Goal: Task Accomplishment & Management: Complete application form

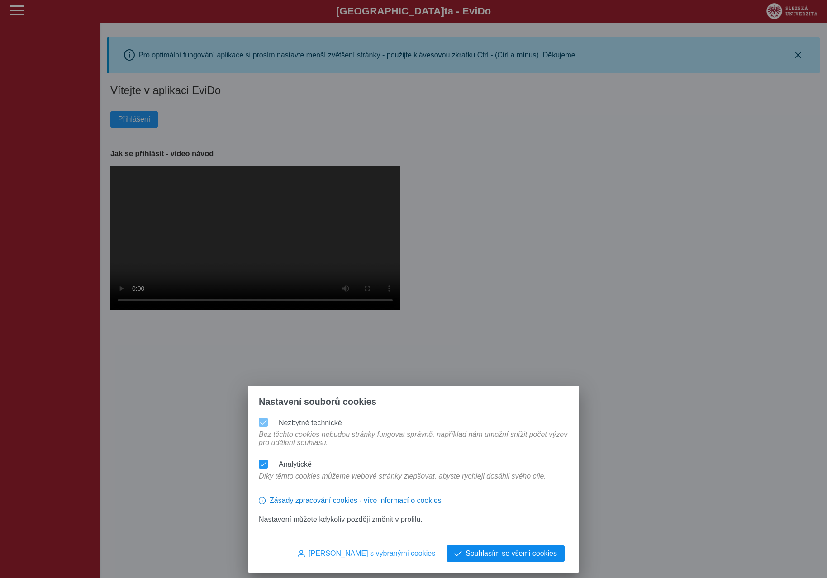
click at [515, 554] on span "Souhlasím se všemi cookies" at bounding box center [510, 553] width 91 height 8
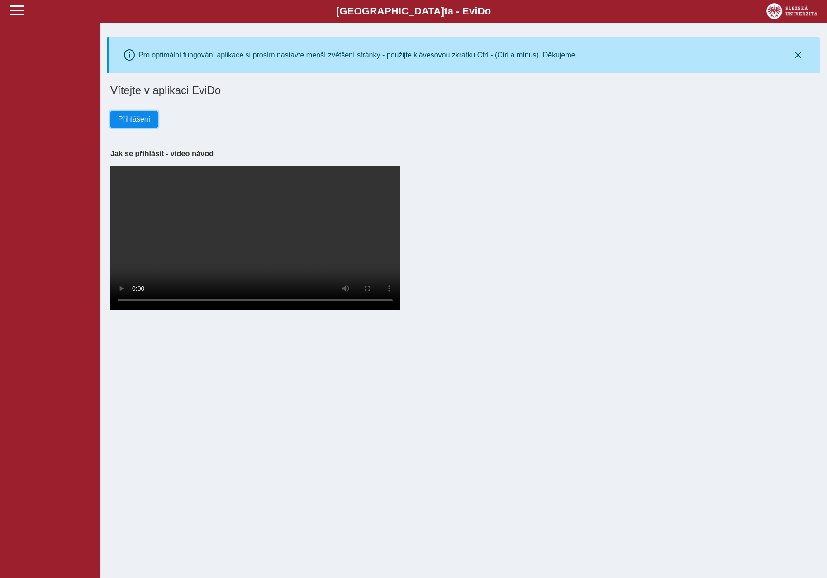
click at [137, 120] on span "Přihlášení" at bounding box center [134, 119] width 32 height 8
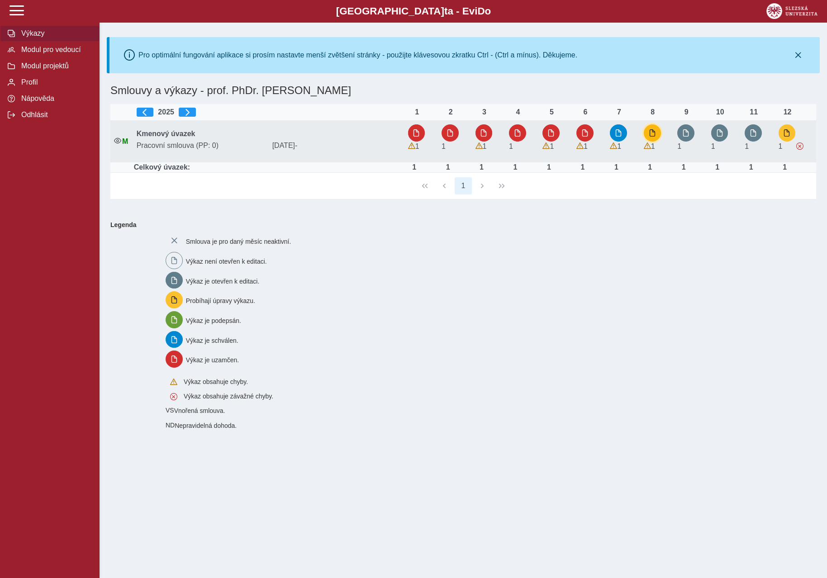
click at [652, 131] on span "button" at bounding box center [651, 132] width 7 height 7
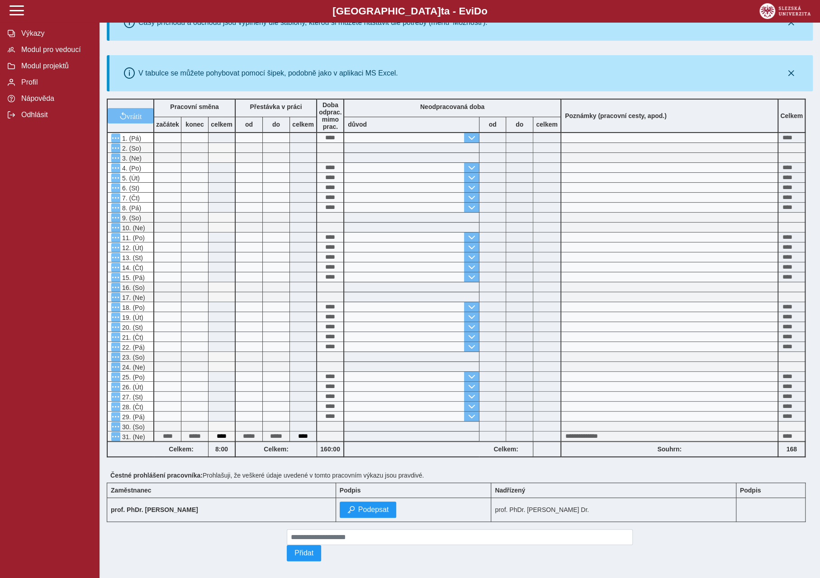
scroll to position [179, 0]
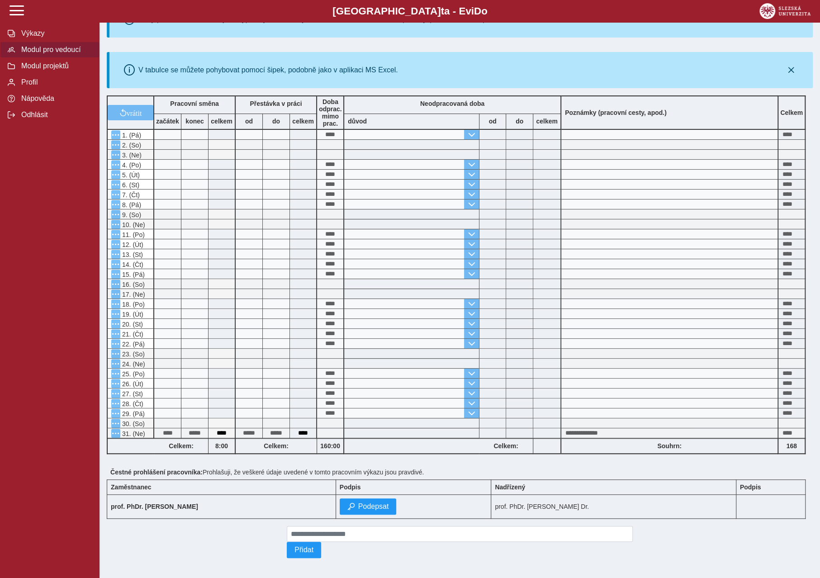
click at [51, 54] on span "Modul pro vedoucí" at bounding box center [55, 50] width 73 height 8
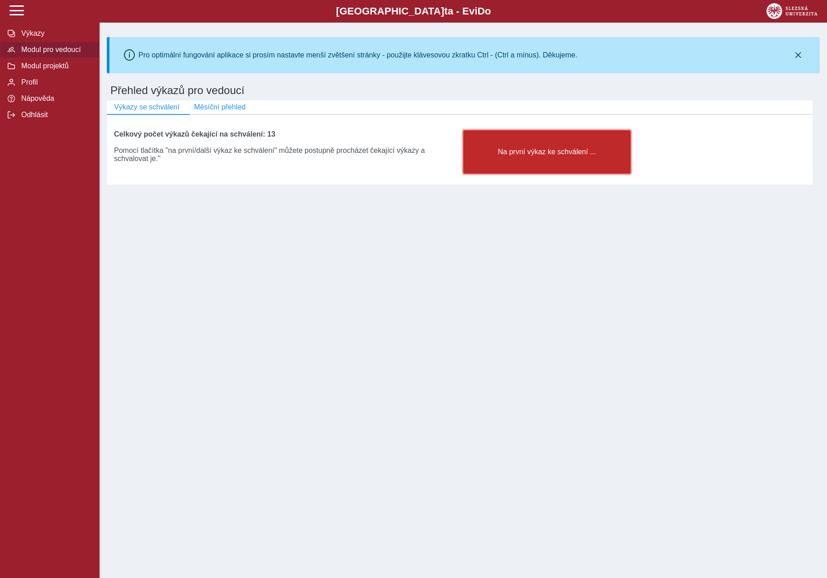
click at [512, 154] on span "Na první výkaz ke schválení ..." at bounding box center [547, 152] width 152 height 8
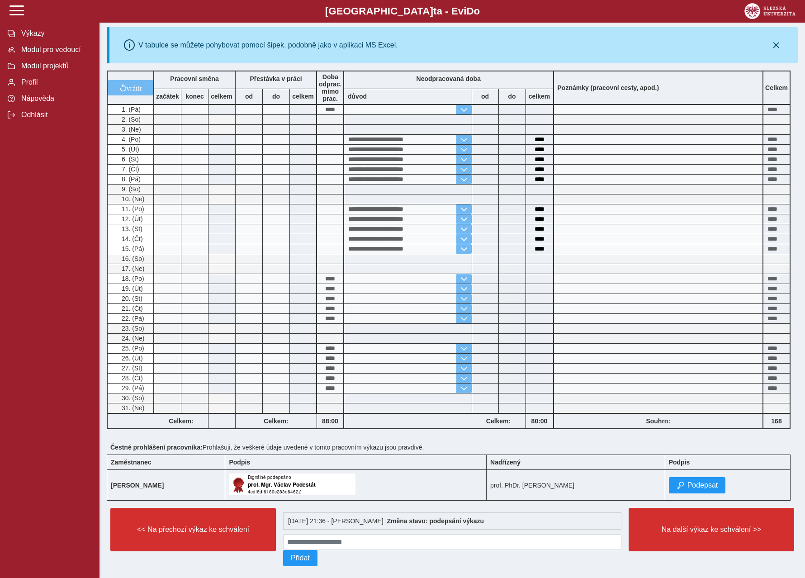
scroll to position [210, 0]
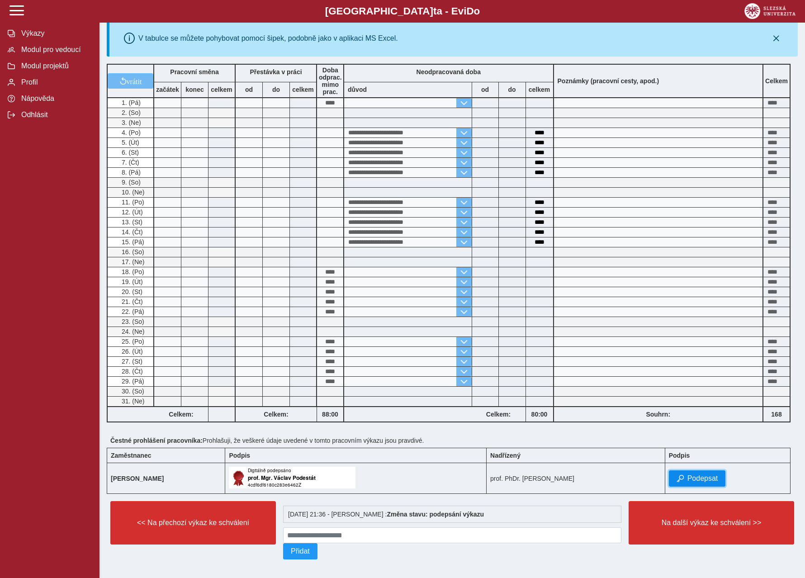
click at [703, 474] on span "Podepsat" at bounding box center [702, 478] width 31 height 8
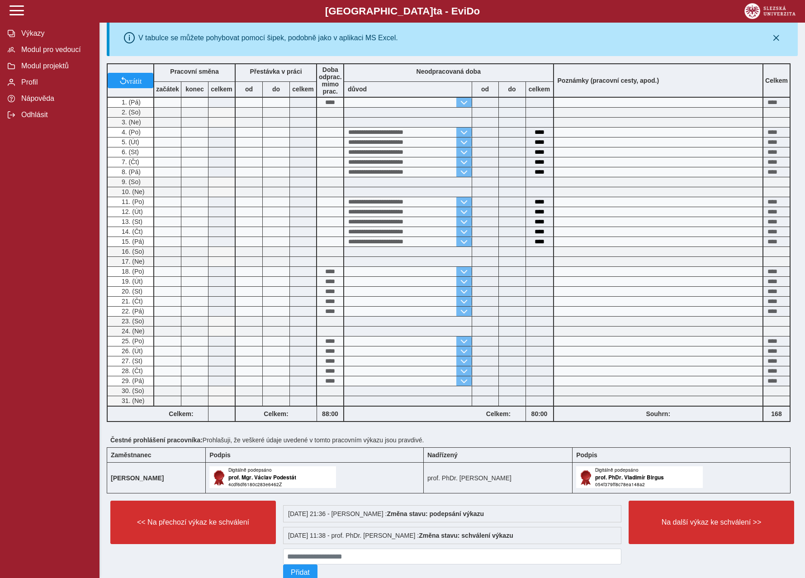
scroll to position [231, 0]
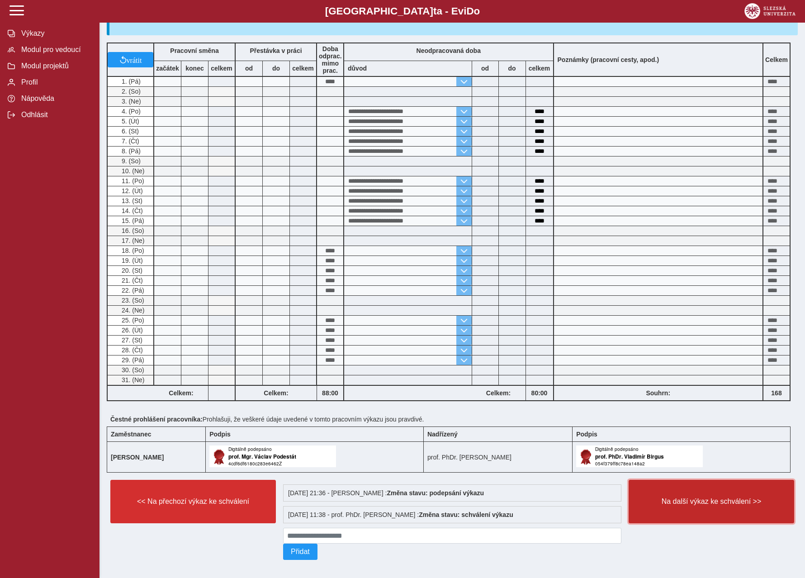
click at [712, 497] on span "Na další výkaz ke schválení >>" at bounding box center [711, 501] width 150 height 8
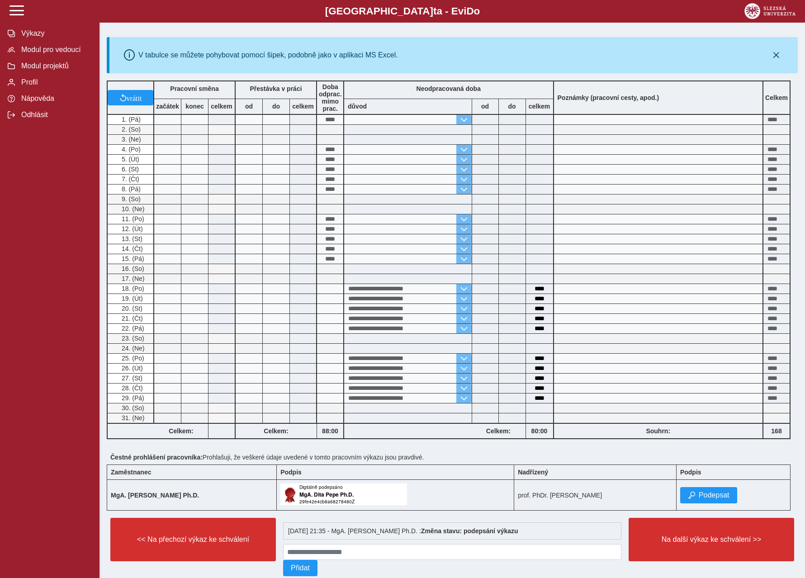
scroll to position [194, 0]
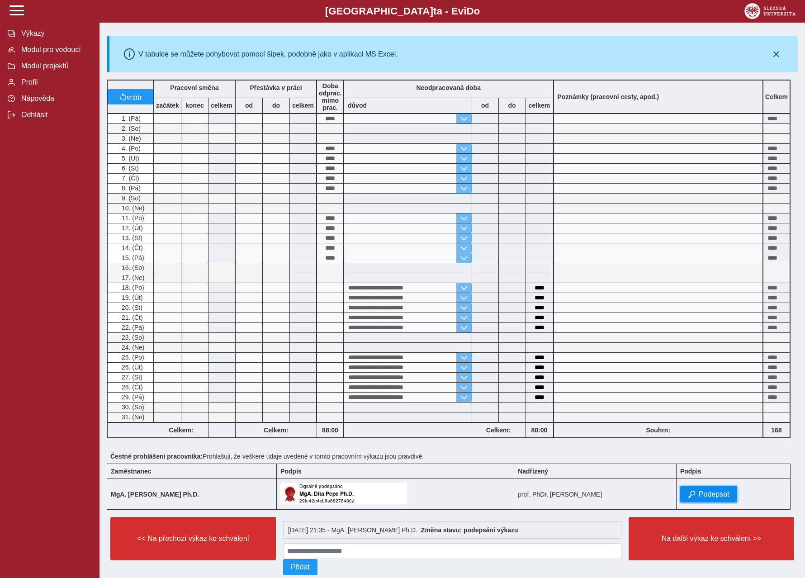
click at [688, 488] on button "Podepsat" at bounding box center [708, 494] width 57 height 16
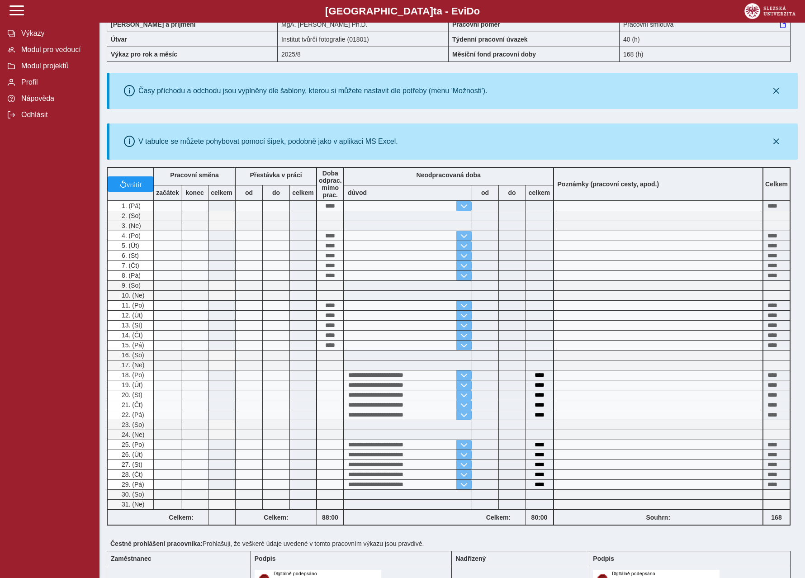
scroll to position [231, 0]
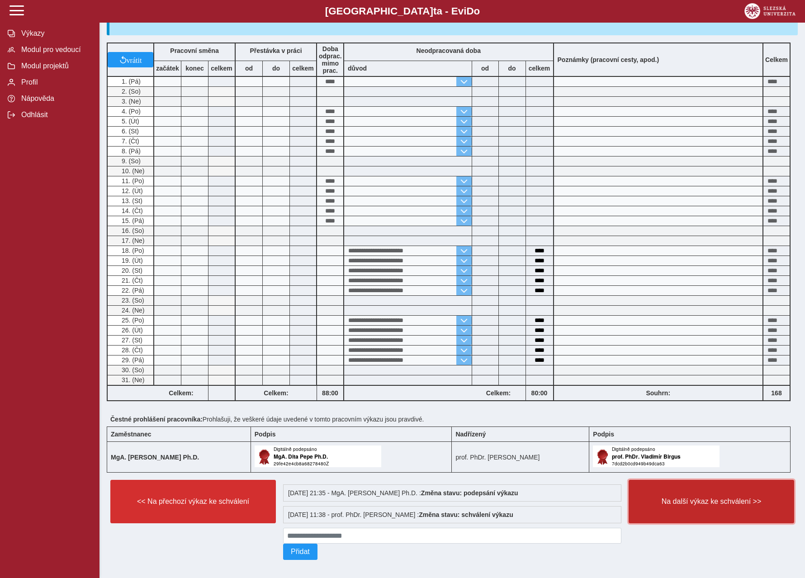
click at [707, 499] on span "Na další výkaz ke schválení >>" at bounding box center [711, 501] width 150 height 8
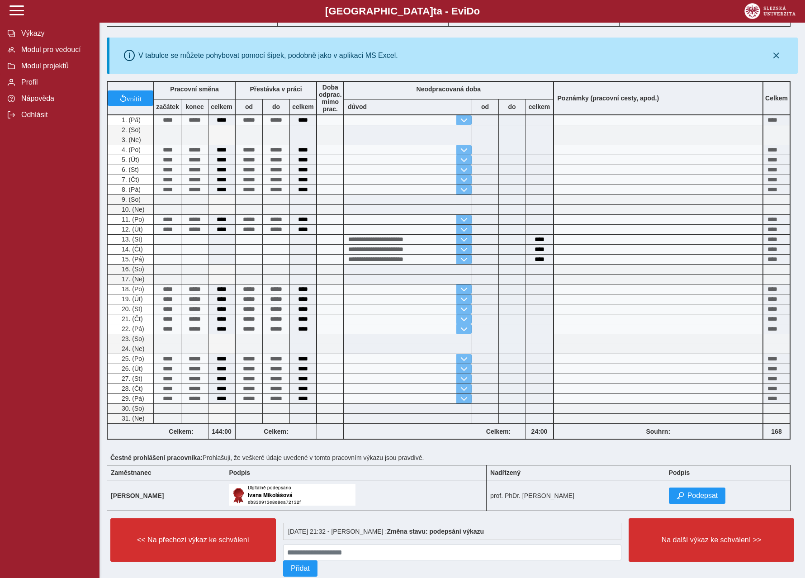
scroll to position [160, 0]
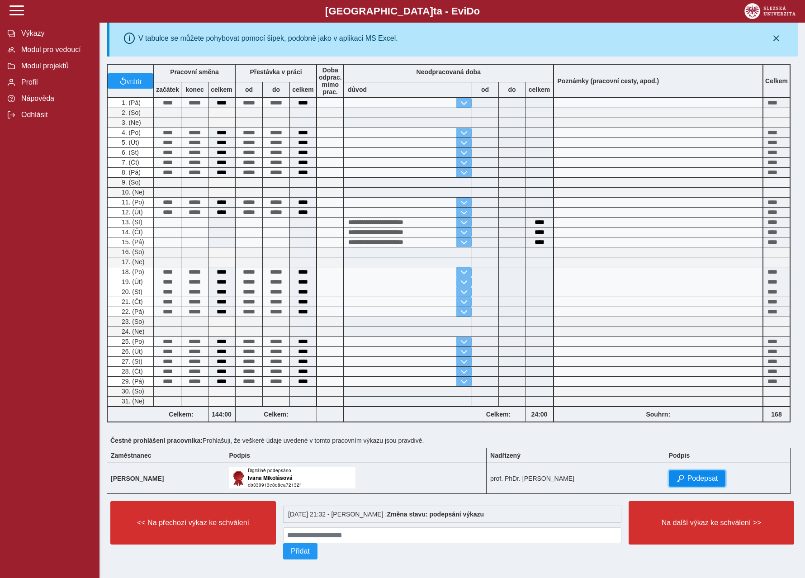
click at [695, 474] on span "Podepsat" at bounding box center [702, 478] width 31 height 8
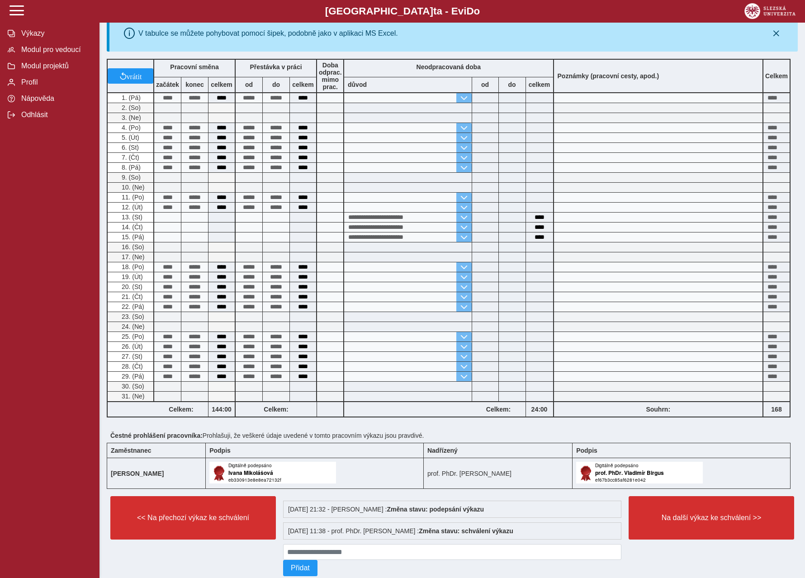
scroll to position [165, 0]
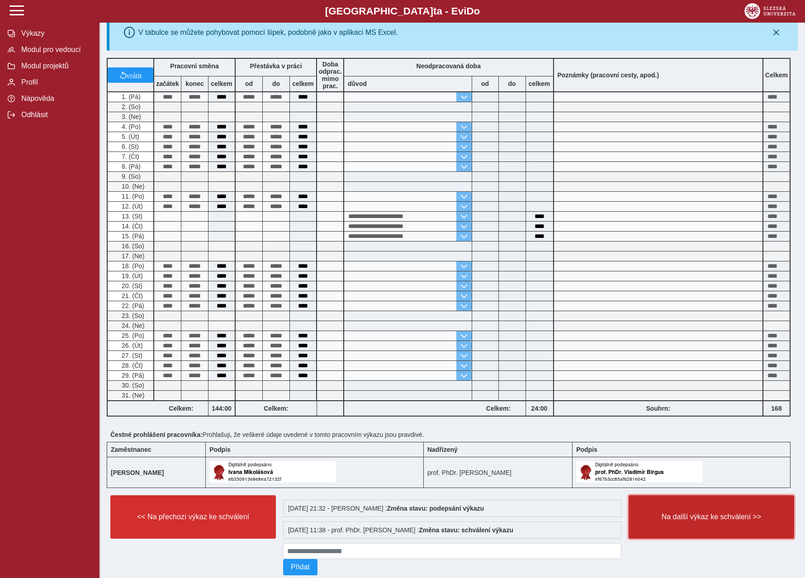
click at [705, 517] on button "Na další výkaz ke schválení >>" at bounding box center [710, 516] width 165 height 43
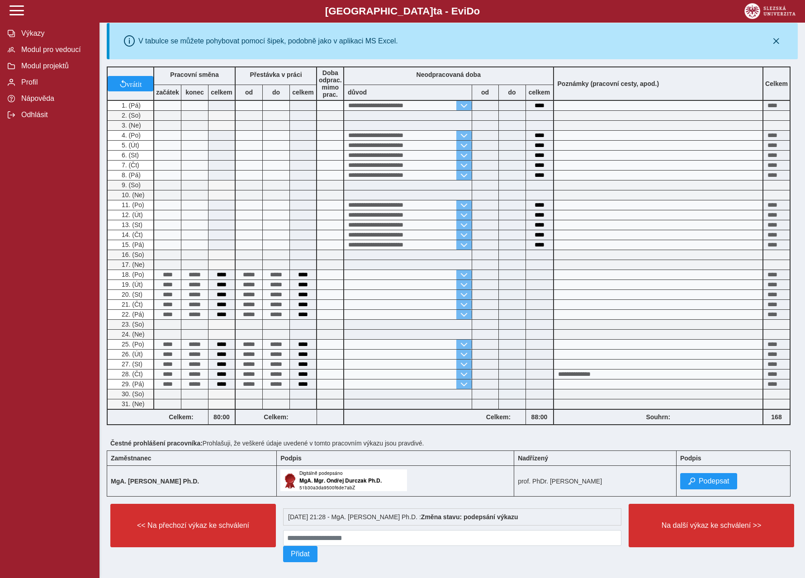
scroll to position [210, 0]
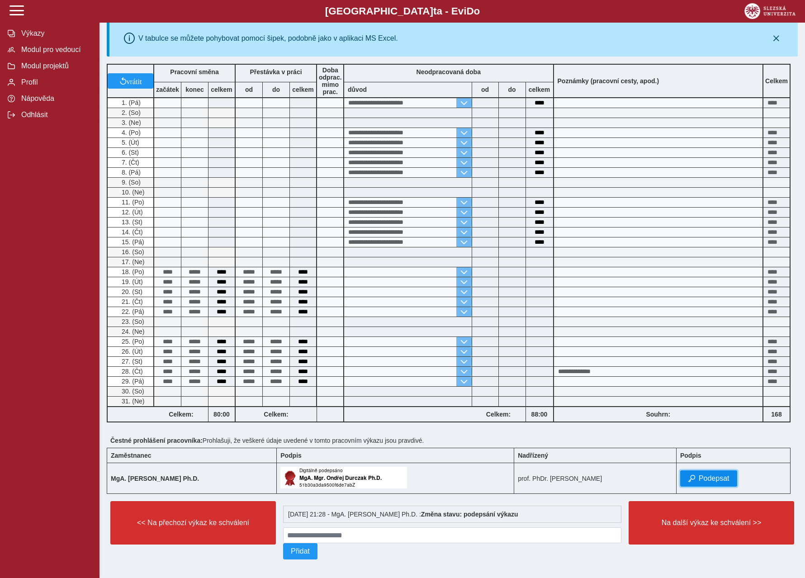
click at [713, 474] on span "Podepsat" at bounding box center [714, 478] width 31 height 8
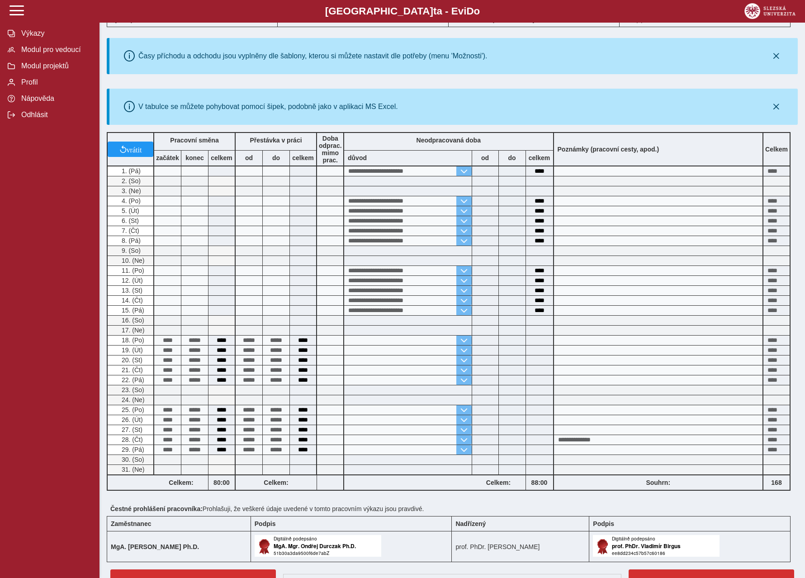
scroll to position [231, 0]
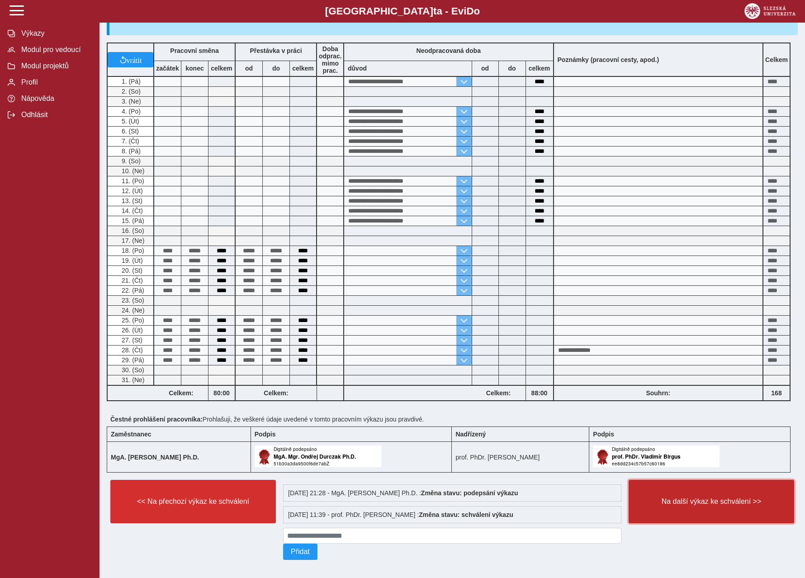
click at [713, 498] on span "Na další výkaz ke schválení >>" at bounding box center [711, 501] width 150 height 8
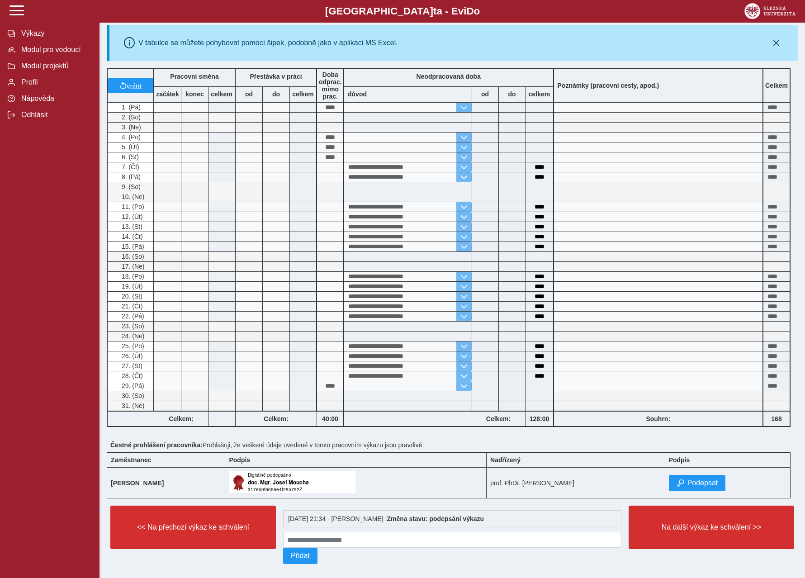
scroll to position [210, 0]
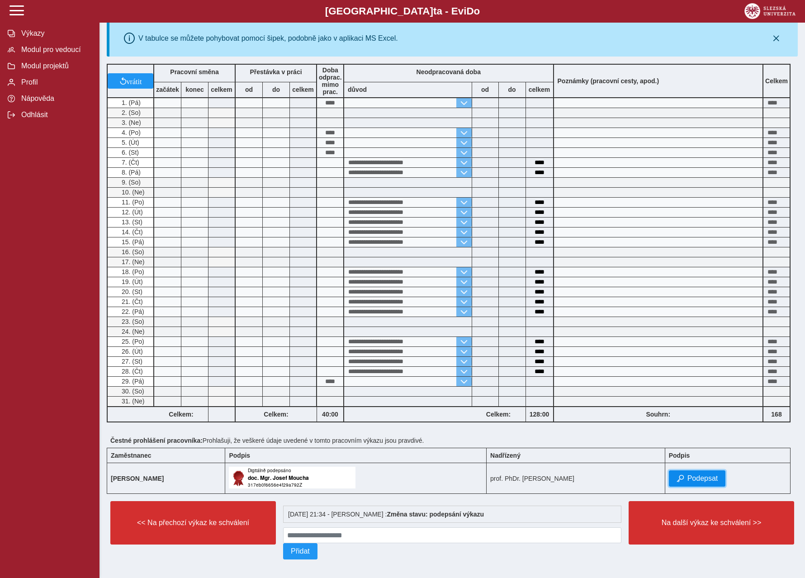
click at [699, 474] on span "Podepsat" at bounding box center [702, 478] width 31 height 8
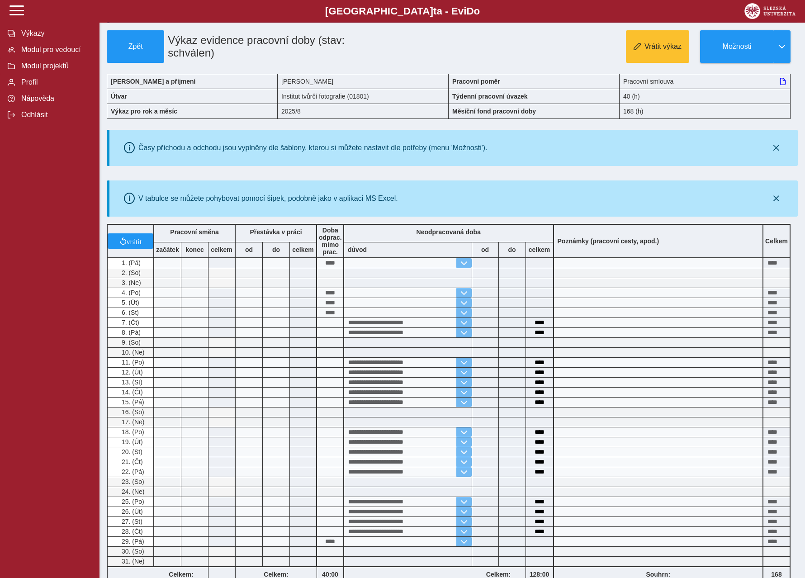
scroll to position [231, 0]
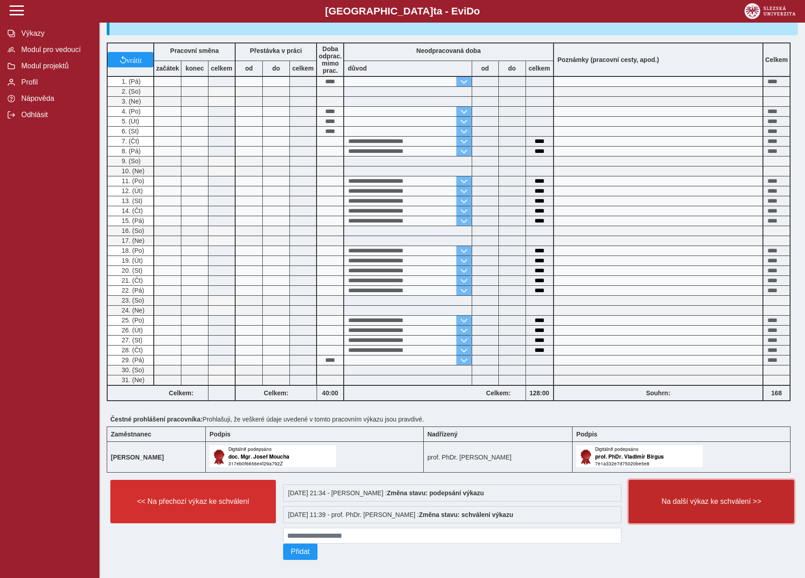
click at [732, 497] on span "Na další výkaz ke schválení >>" at bounding box center [711, 501] width 150 height 8
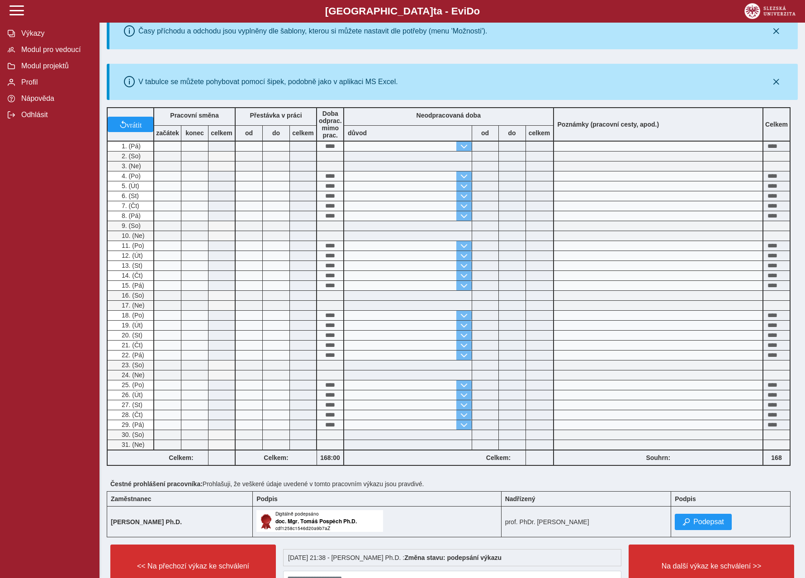
scroll to position [186, 0]
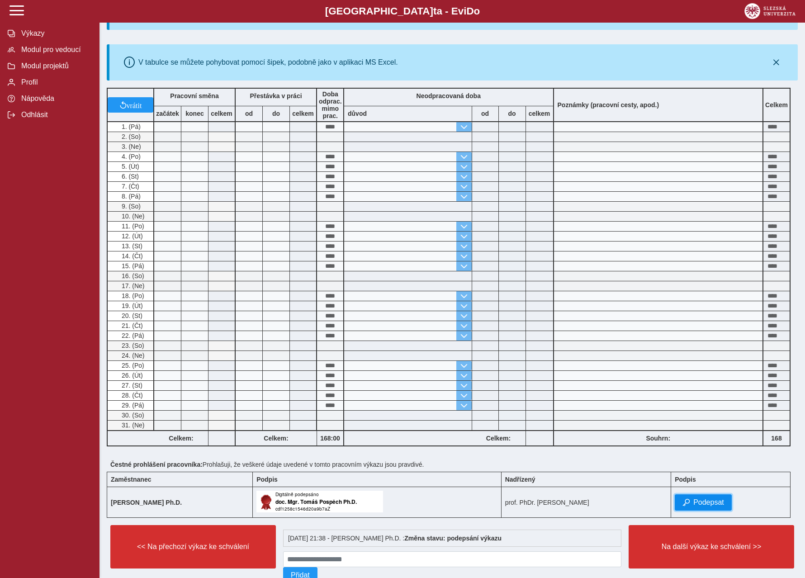
click at [700, 498] on span "Podepsat" at bounding box center [708, 502] width 31 height 8
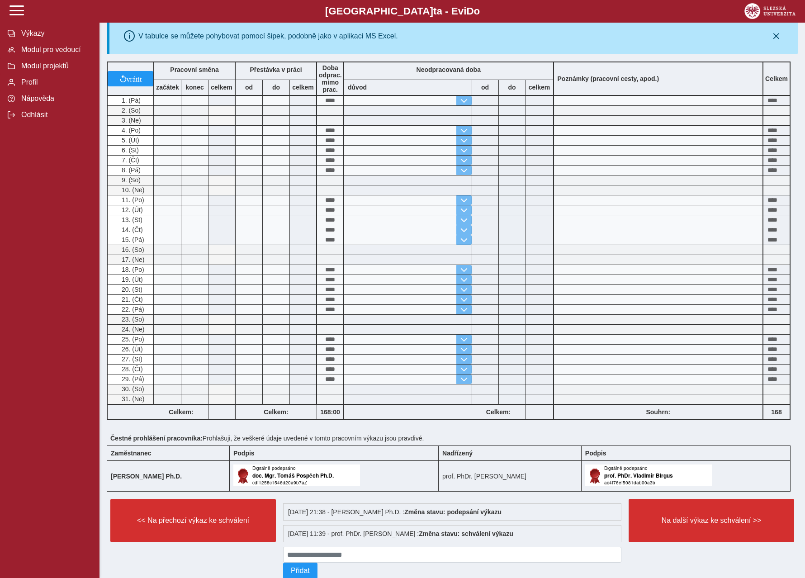
scroll to position [221, 0]
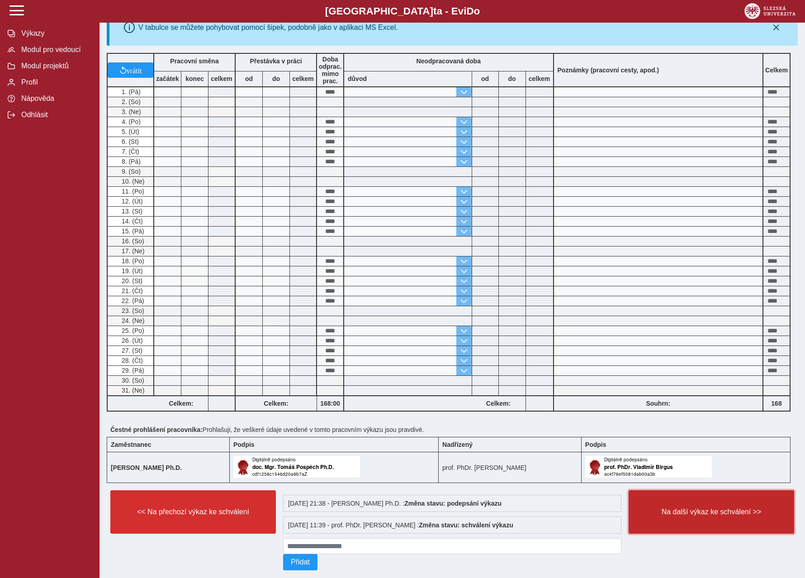
click at [704, 508] on span "Na další výkaz ke schválení >>" at bounding box center [711, 512] width 150 height 8
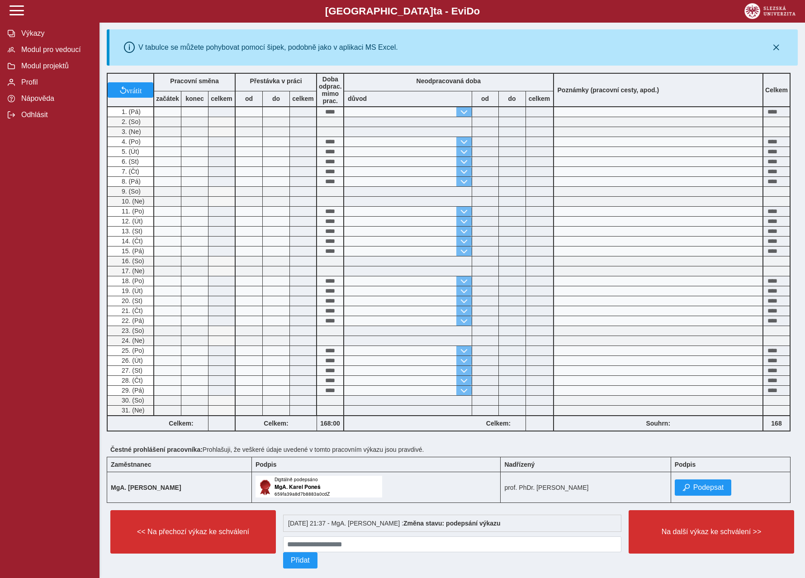
scroll to position [202, 0]
click at [704, 483] on span "Podepsat" at bounding box center [708, 487] width 31 height 8
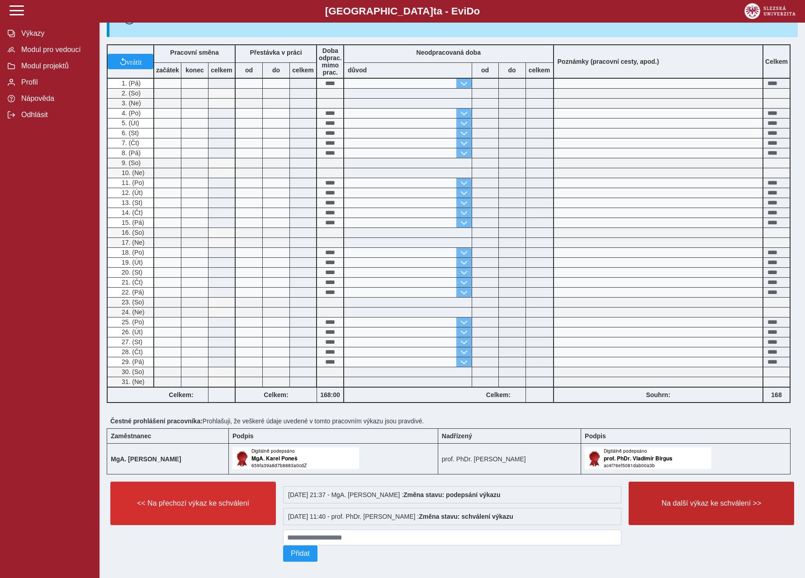
scroll to position [231, 0]
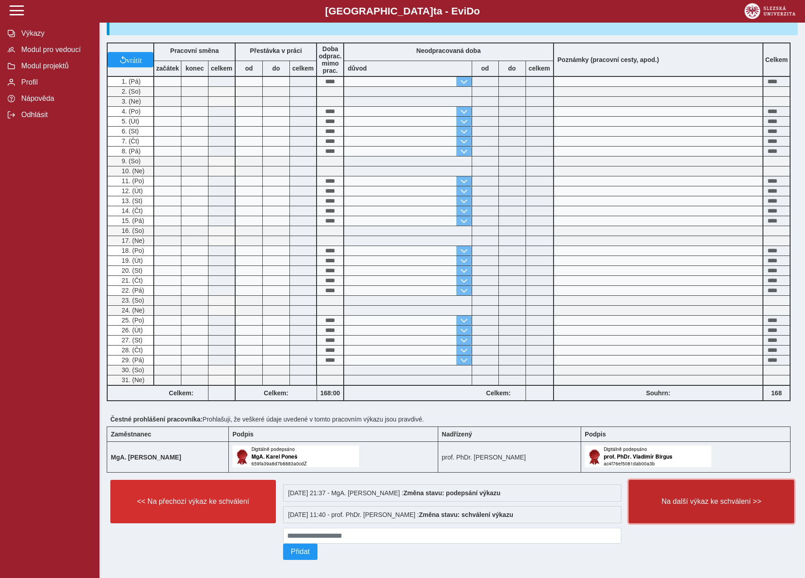
click at [727, 498] on span "Na další výkaz ke schválení >>" at bounding box center [711, 501] width 150 height 8
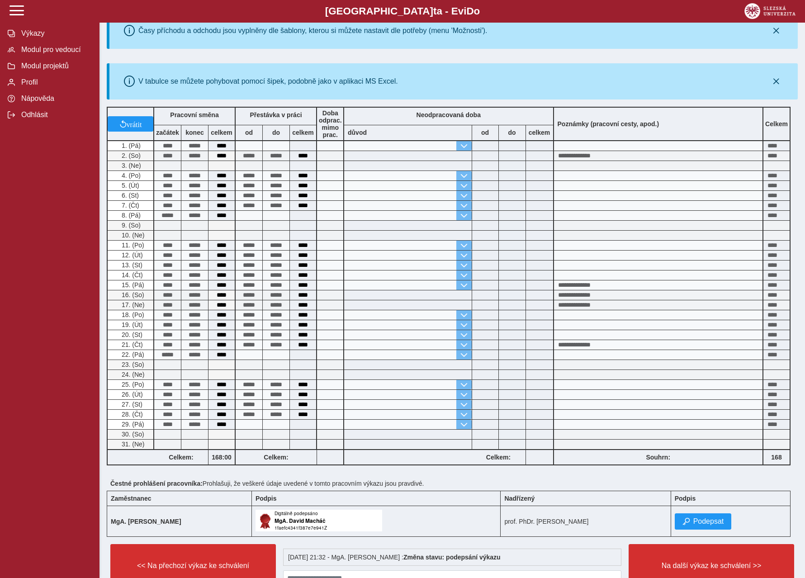
scroll to position [171, 0]
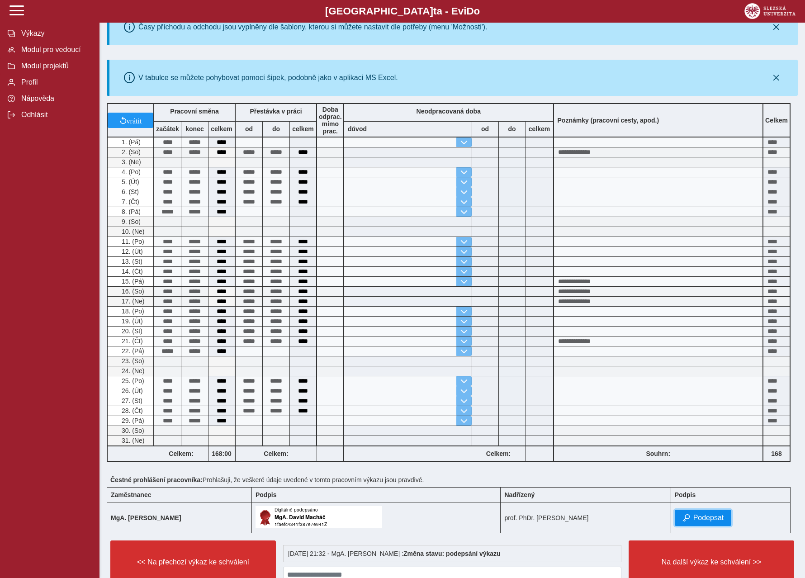
click at [701, 514] on span "Podepsat" at bounding box center [708, 518] width 31 height 8
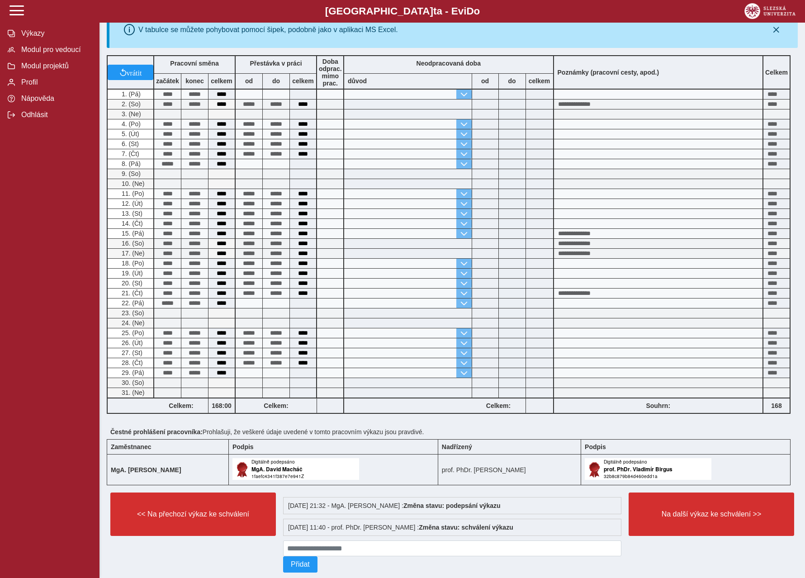
scroll to position [231, 0]
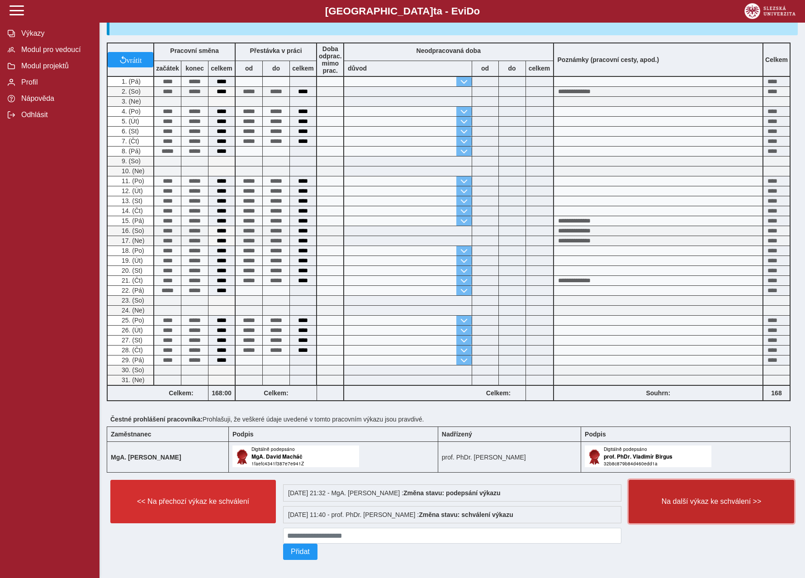
click at [701, 497] on span "Na další výkaz ke schválení >>" at bounding box center [711, 501] width 150 height 8
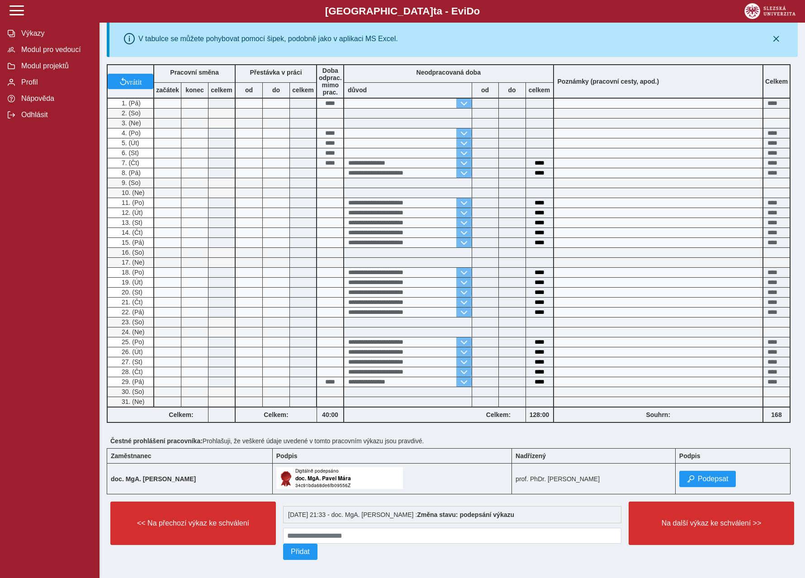
scroll to position [210, 0]
click at [701, 474] on span "Podepsat" at bounding box center [713, 478] width 31 height 8
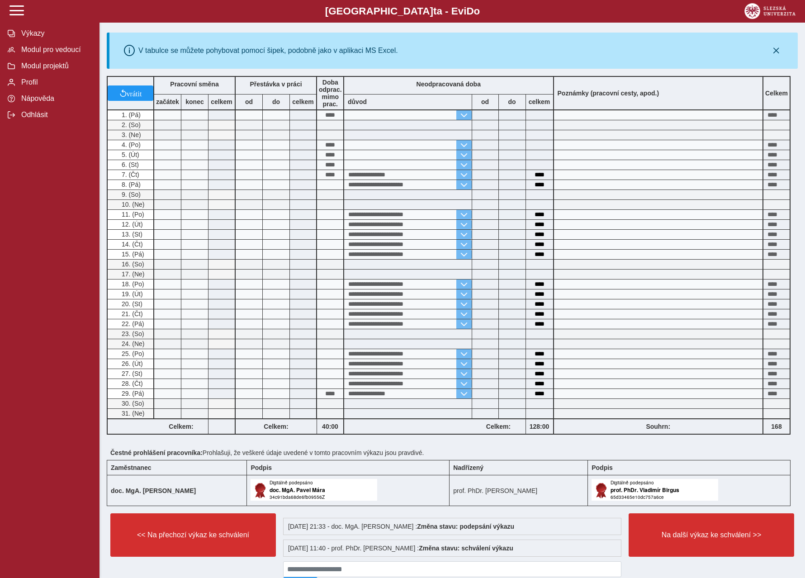
scroll to position [231, 0]
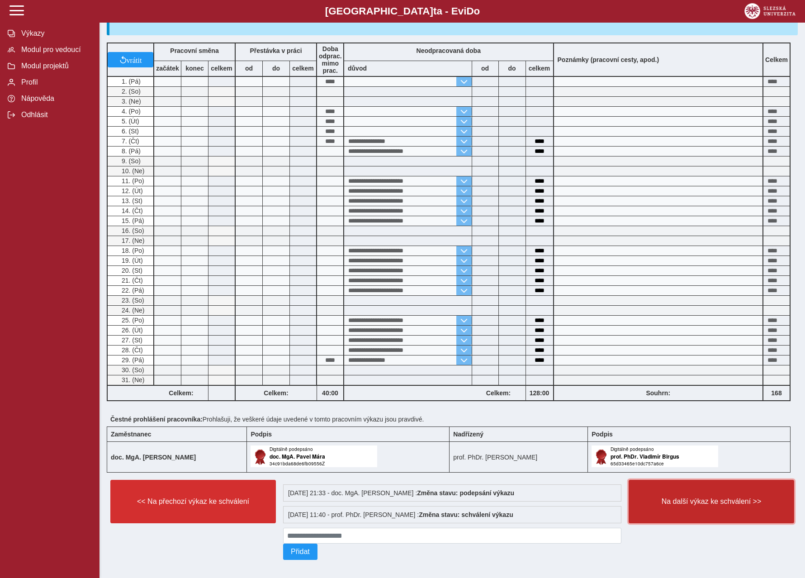
click at [680, 497] on span "Na další výkaz ke schválení >>" at bounding box center [711, 501] width 150 height 8
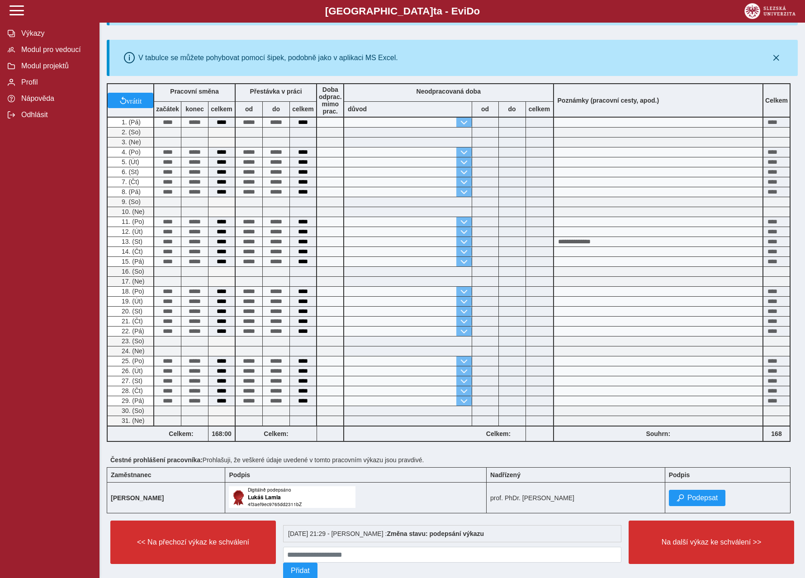
scroll to position [210, 0]
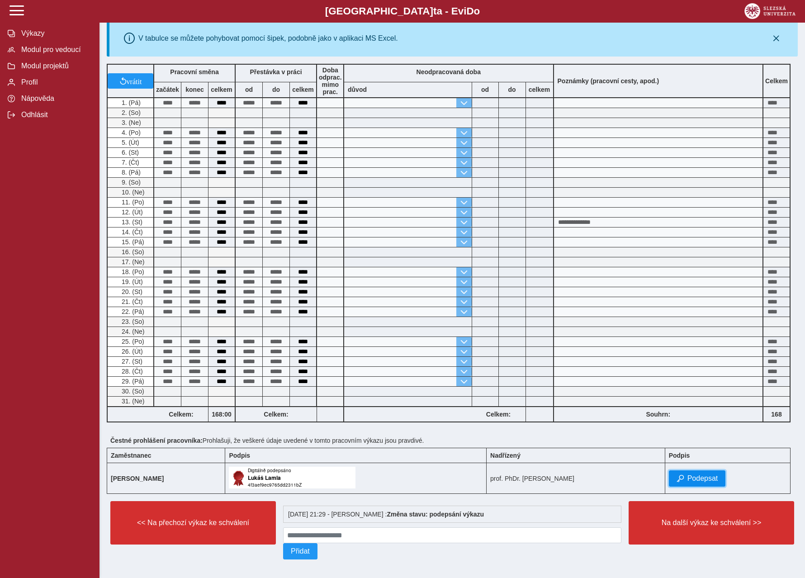
click at [690, 474] on span "Podepsat" at bounding box center [702, 478] width 31 height 8
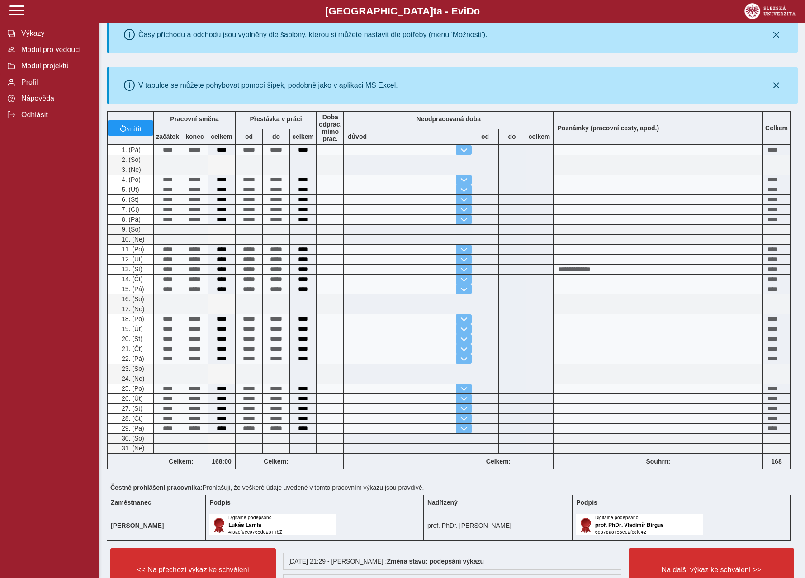
scroll to position [231, 0]
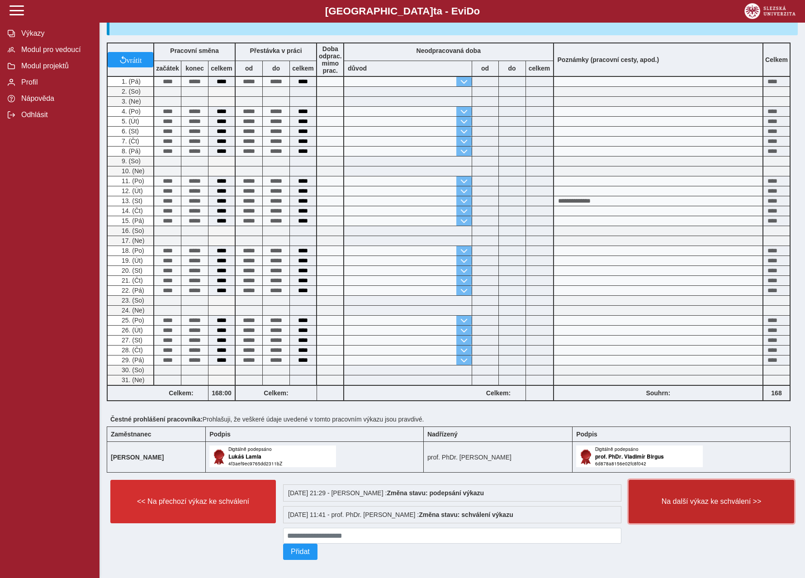
click at [702, 497] on span "Na další výkaz ke schválení >>" at bounding box center [711, 501] width 150 height 8
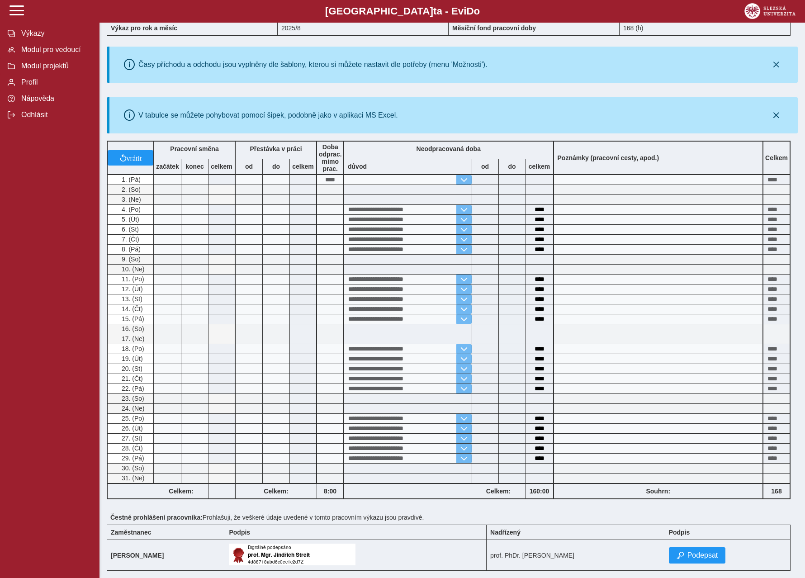
scroll to position [136, 0]
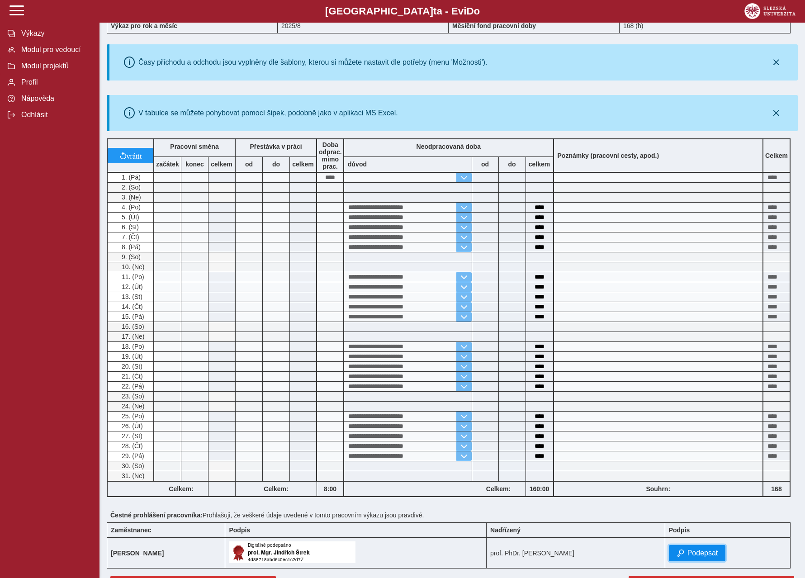
click at [703, 549] on span "Podepsat" at bounding box center [702, 553] width 31 height 8
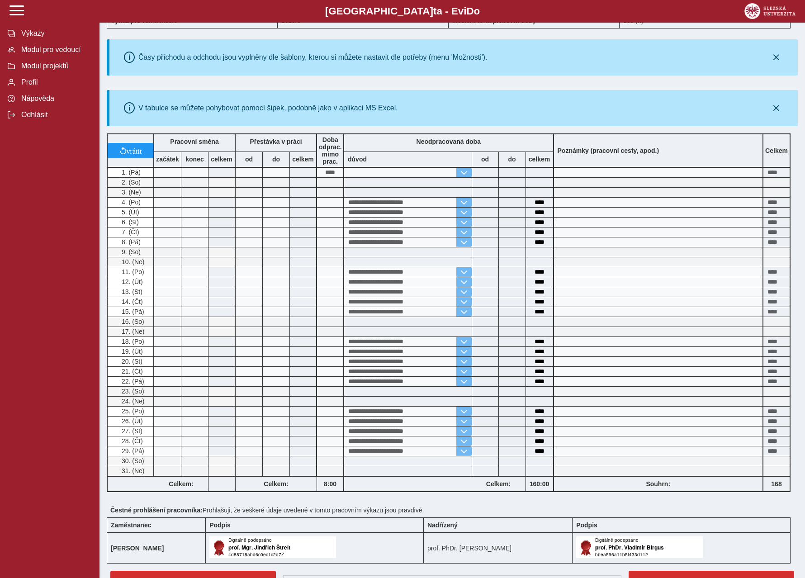
scroll to position [231, 0]
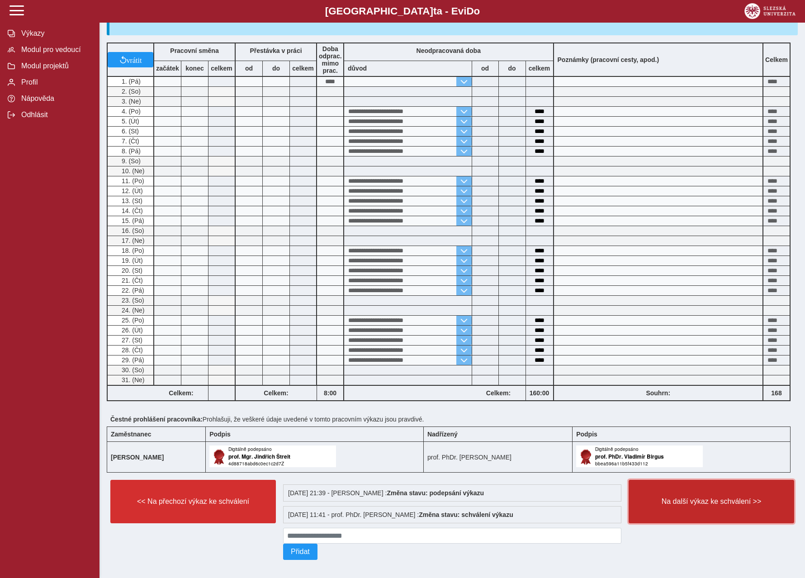
click at [693, 497] on span "Na další výkaz ke schválení >>" at bounding box center [711, 501] width 150 height 8
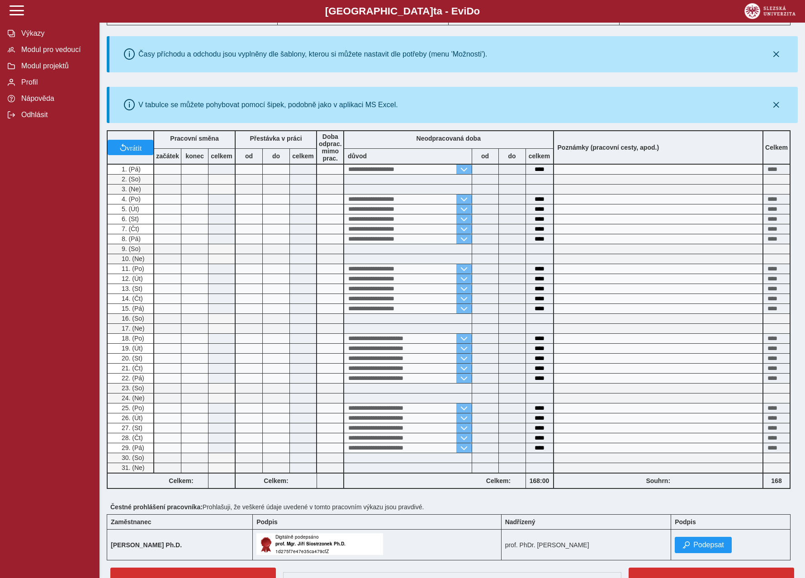
scroll to position [210, 0]
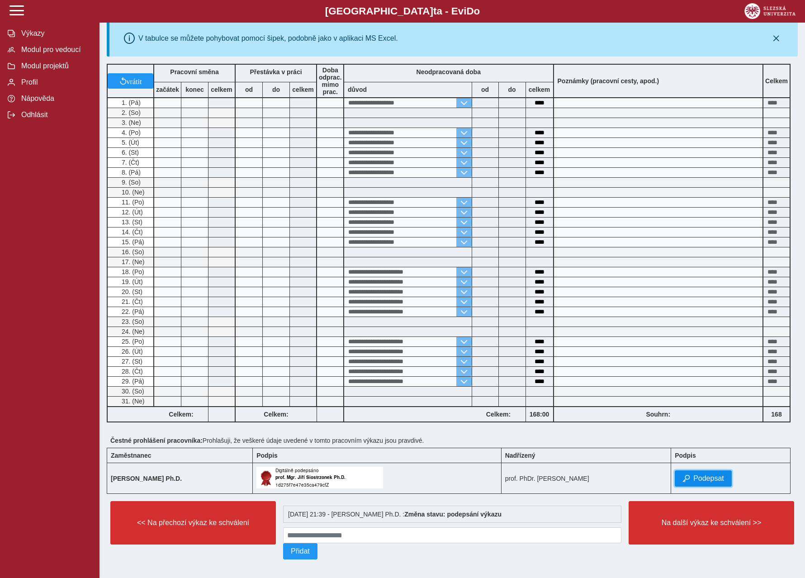
click at [705, 474] on span "Podepsat" at bounding box center [708, 478] width 31 height 8
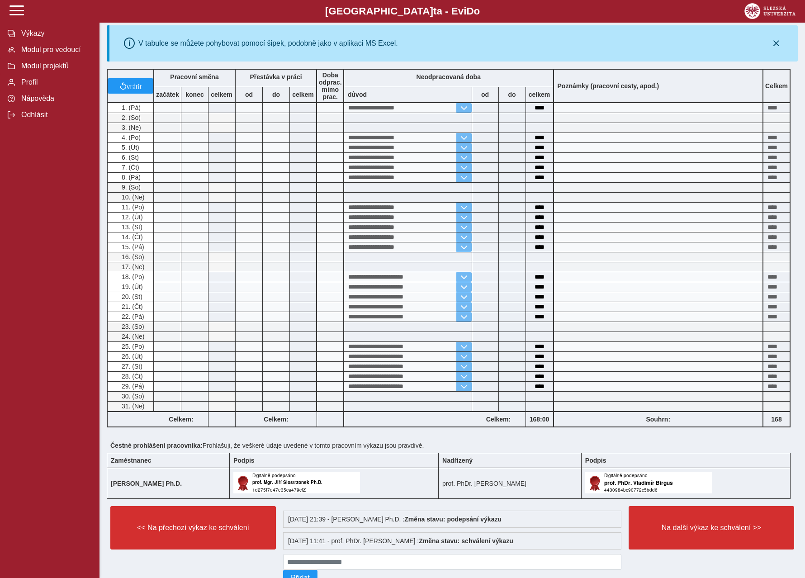
scroll to position [231, 0]
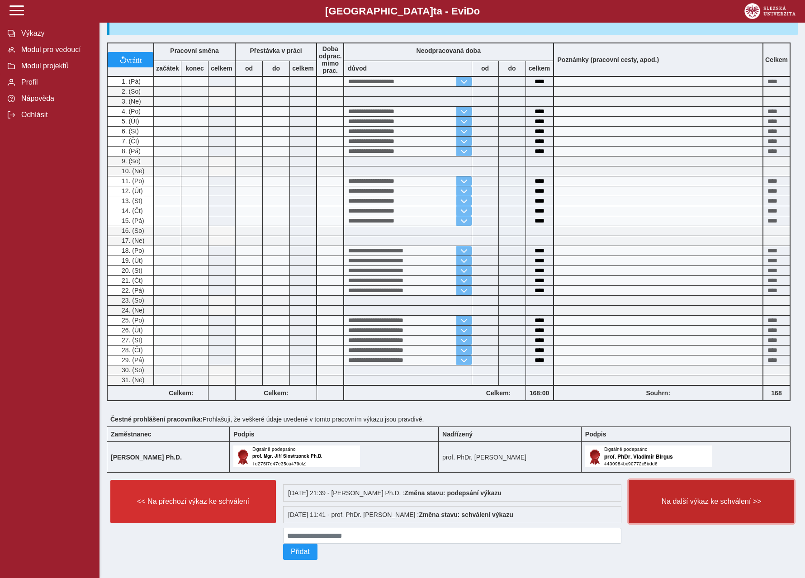
click at [683, 497] on span "Na další výkaz ke schválení >>" at bounding box center [711, 501] width 150 height 8
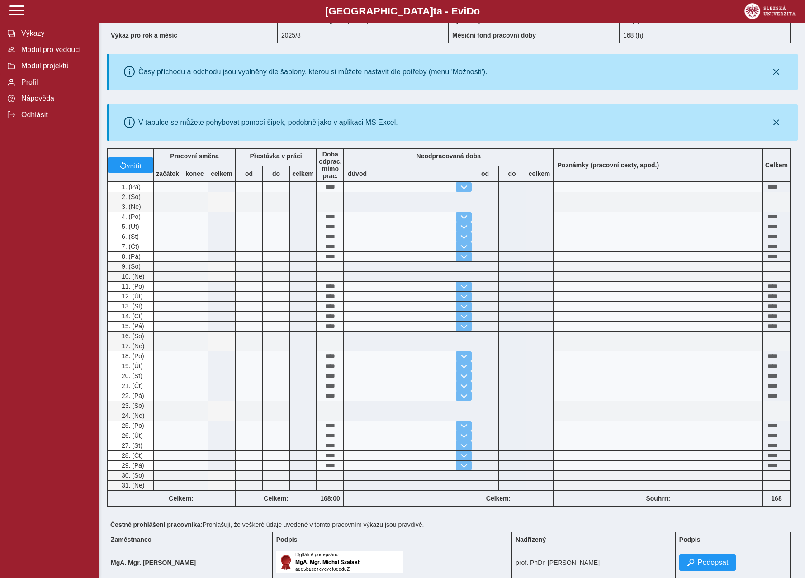
scroll to position [127, 0]
click at [703, 558] on span "Podepsat" at bounding box center [713, 562] width 31 height 8
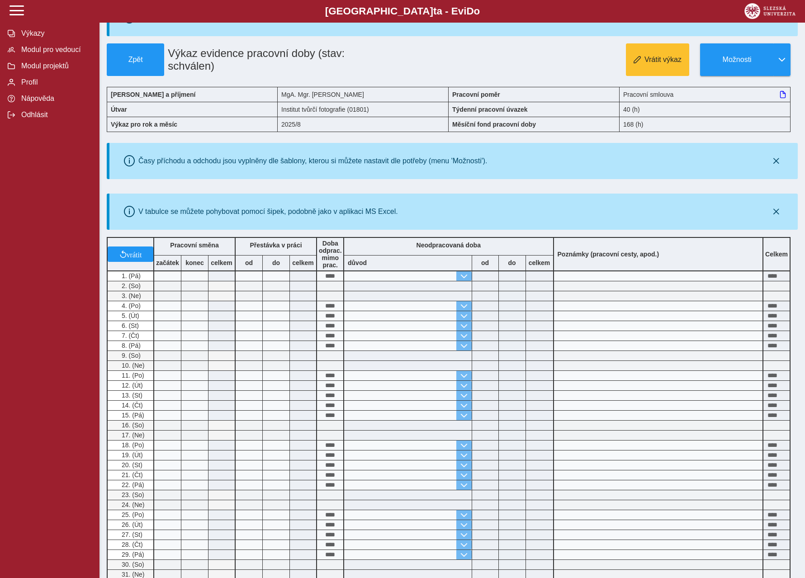
scroll to position [0, 0]
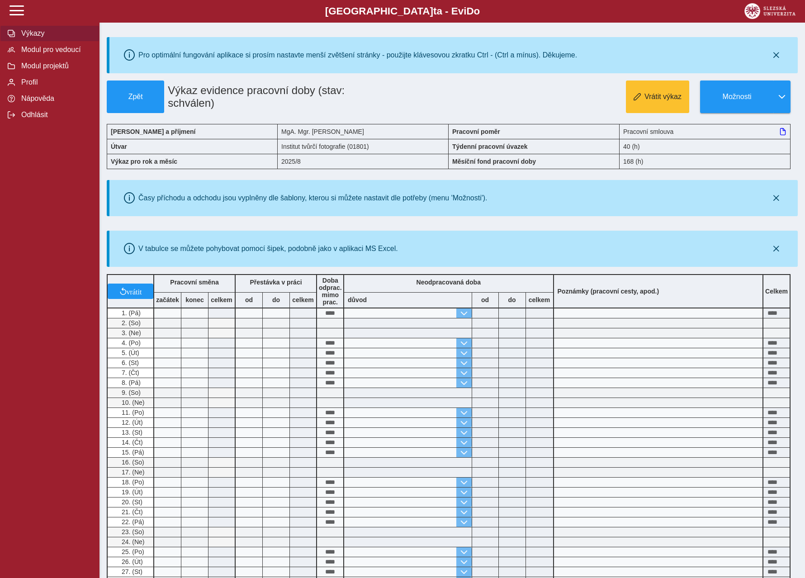
click at [25, 38] on span "Výkazy" at bounding box center [55, 33] width 73 height 8
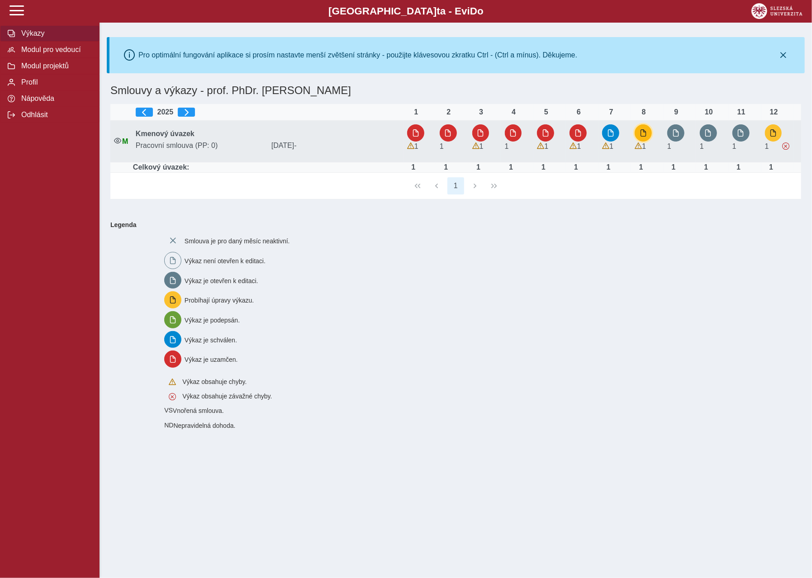
click at [642, 134] on span "button" at bounding box center [642, 132] width 7 height 7
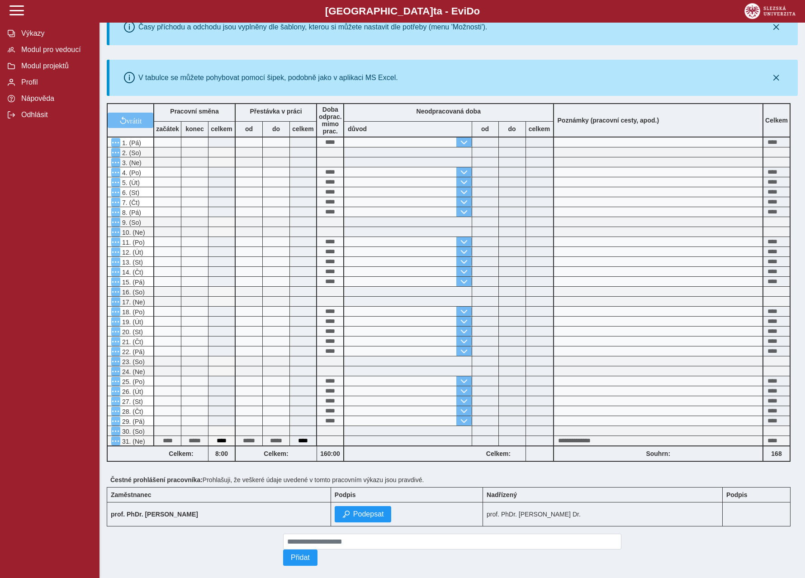
scroll to position [173, 0]
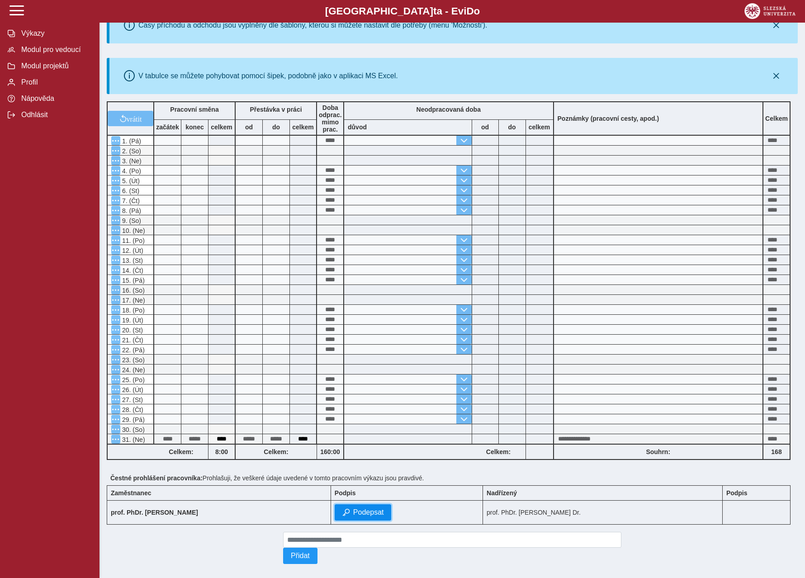
click at [353, 509] on span "Podepsat" at bounding box center [368, 512] width 31 height 8
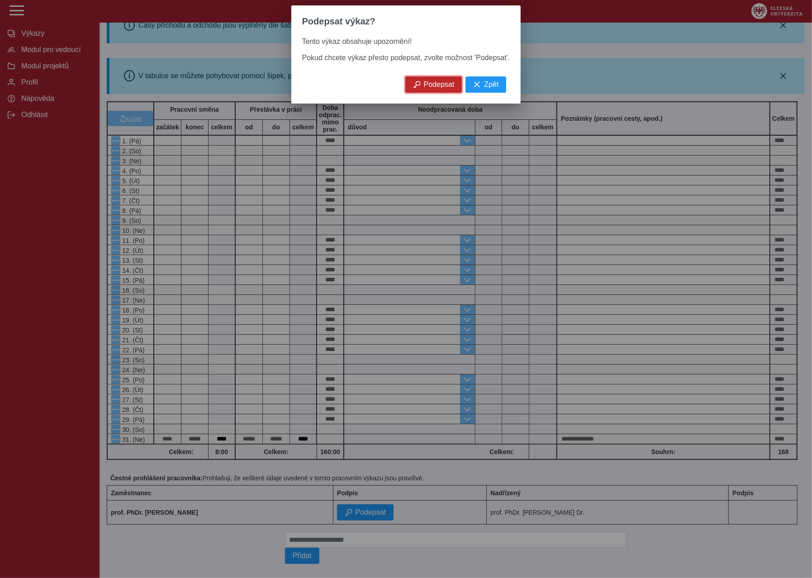
click at [435, 89] on span "Podepsat" at bounding box center [439, 84] width 31 height 8
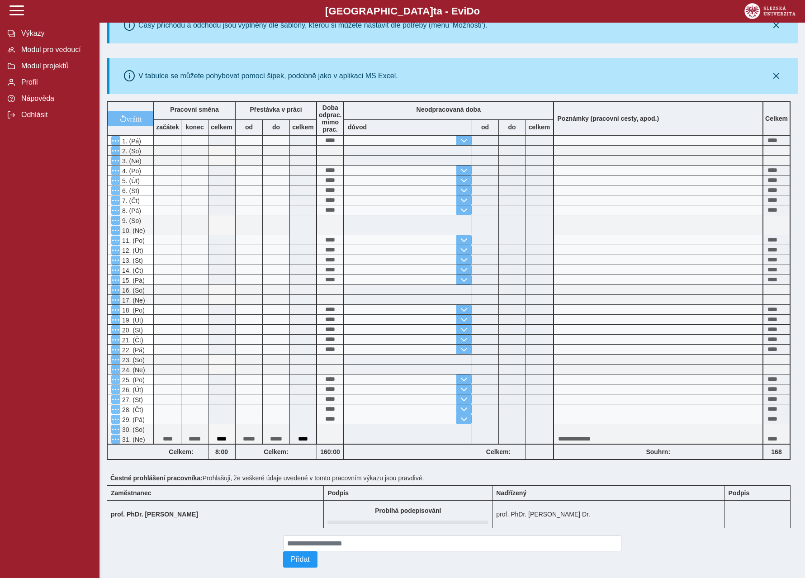
scroll to position [0, 0]
